Goal: Obtain resource: Download file/media

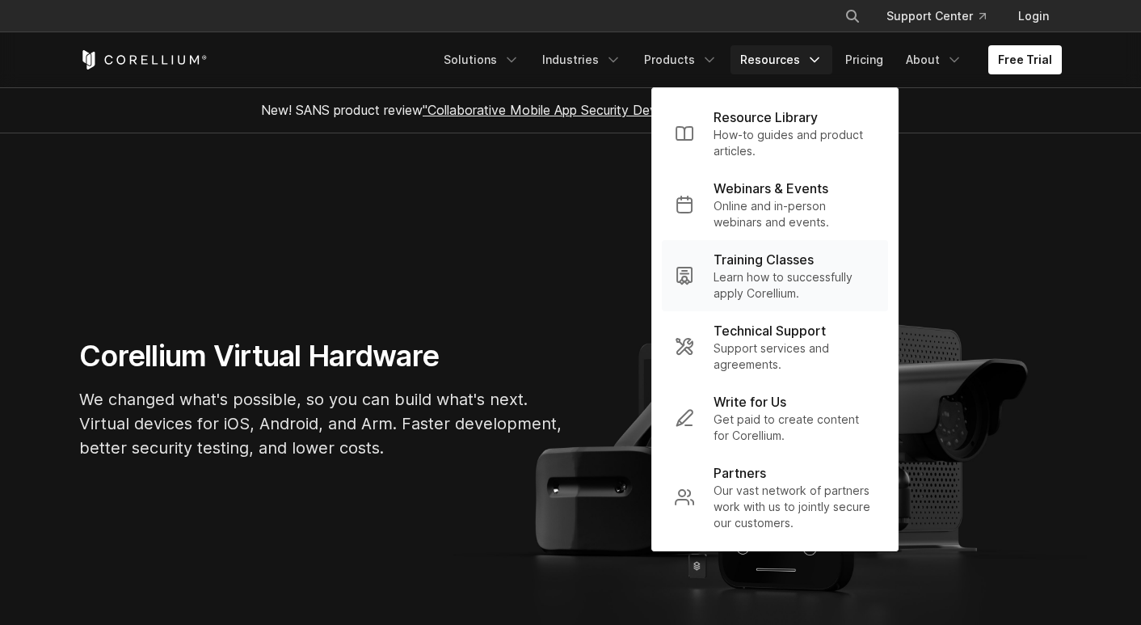
click at [802, 255] on p "Training Classes" at bounding box center [764, 259] width 100 height 19
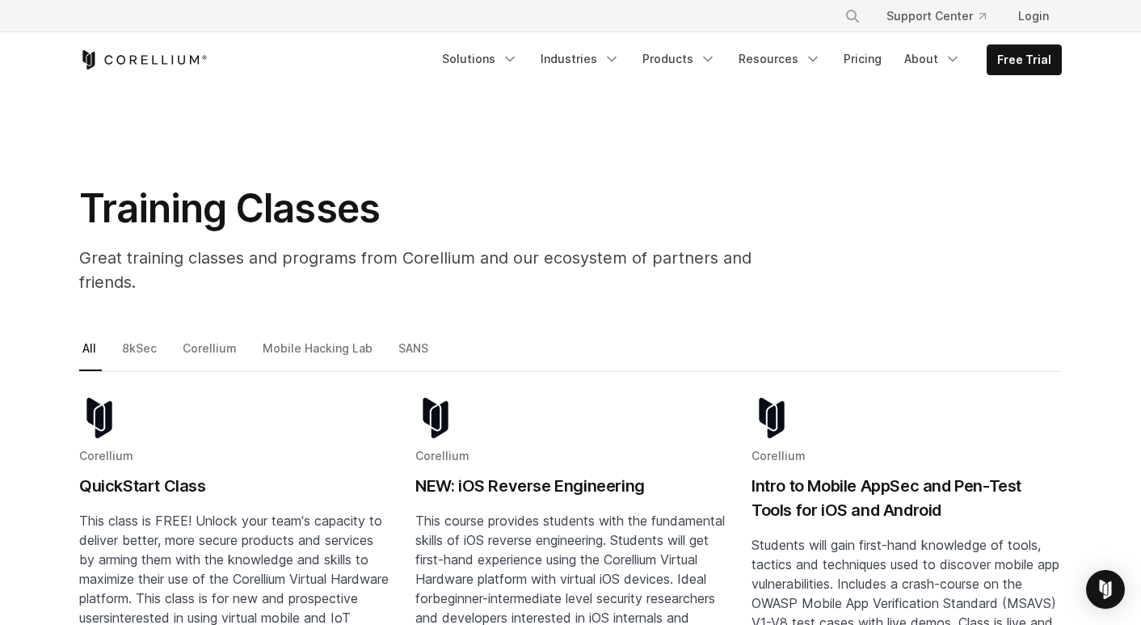
click at [596, 474] on h2 "NEW: iOS Reverse Engineering" at bounding box center [570, 486] width 310 height 24
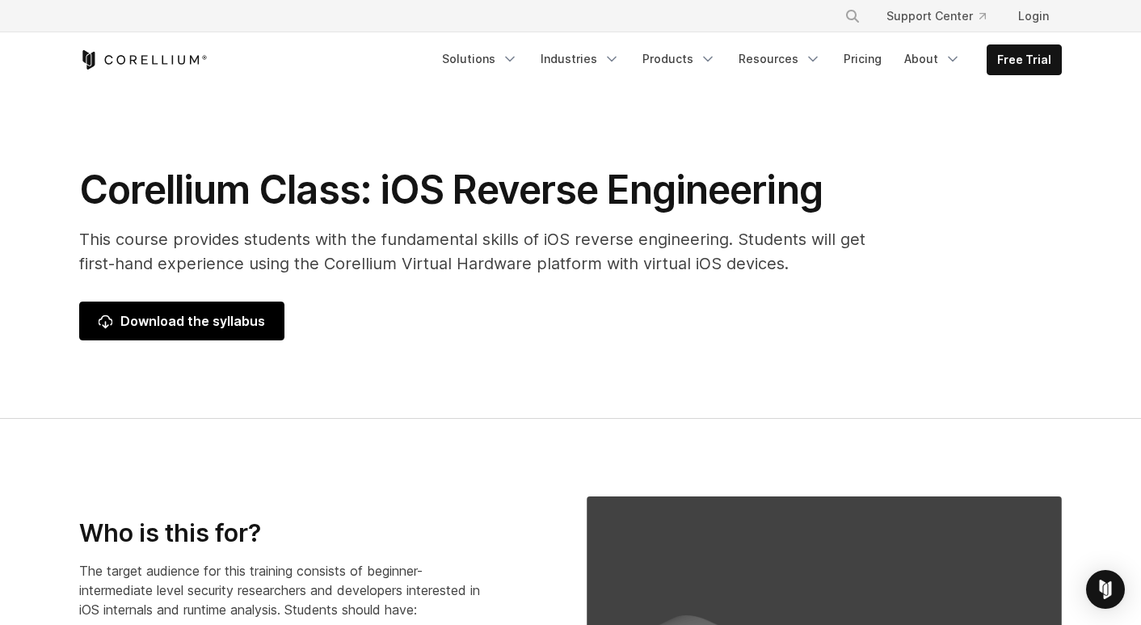
click at [209, 339] on link "Download the syllabus" at bounding box center [181, 320] width 205 height 39
